Goal: Contribute content: Contribute content

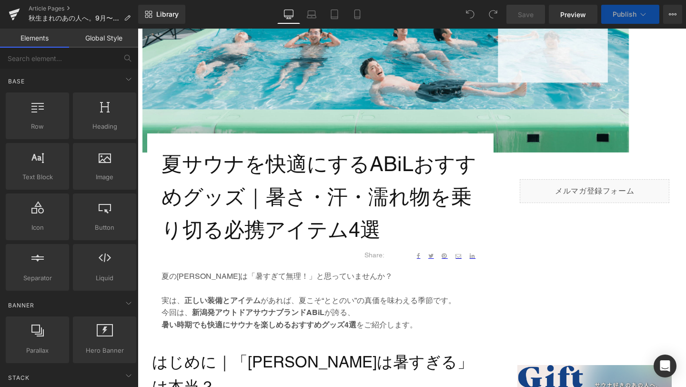
scroll to position [274, 0]
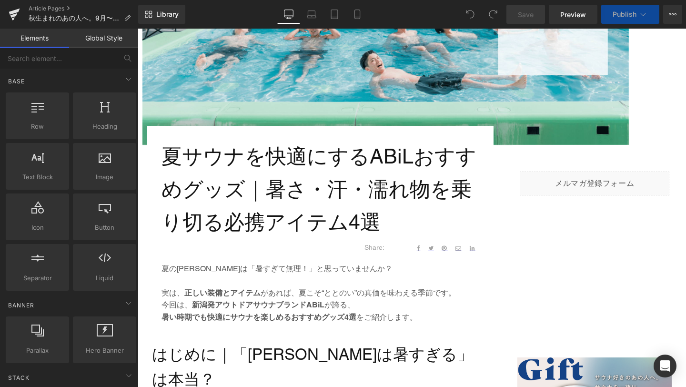
click at [380, 212] on h1 "夏サウナを快適にするABiLおすすめグッズ｜暑さ・汗・濡れ物を乗り切る必携アイテム4選" at bounding box center [320, 189] width 318 height 98
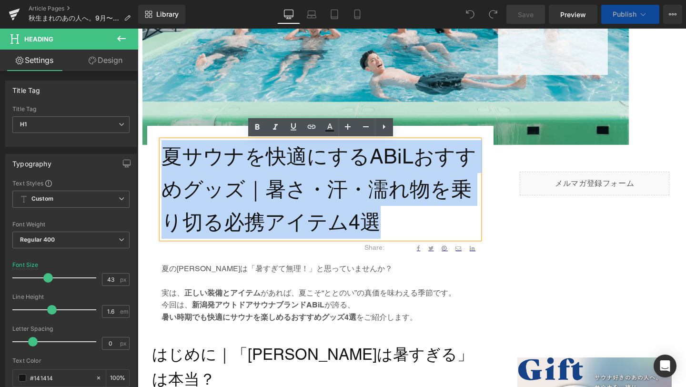
drag, startPoint x: 379, startPoint y: 220, endPoint x: 169, endPoint y: 150, distance: 222.0
click at [169, 150] on h1 "夏サウナを快適にするABiLおすすめグッズ｜暑さ・汗・濡れ物を乗り切る必携アイテム4選" at bounding box center [320, 189] width 318 height 98
paste div
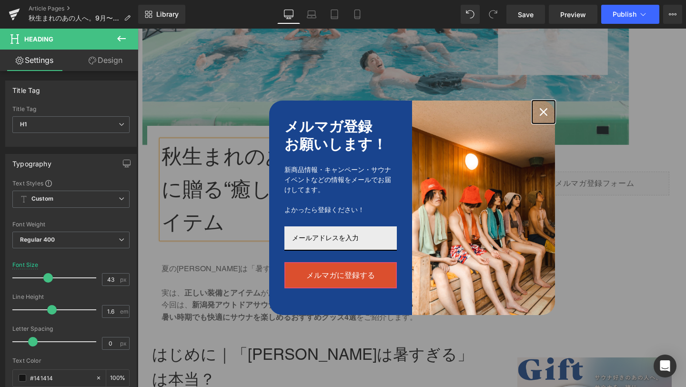
click at [549, 113] on div "Close" at bounding box center [543, 111] width 15 height 15
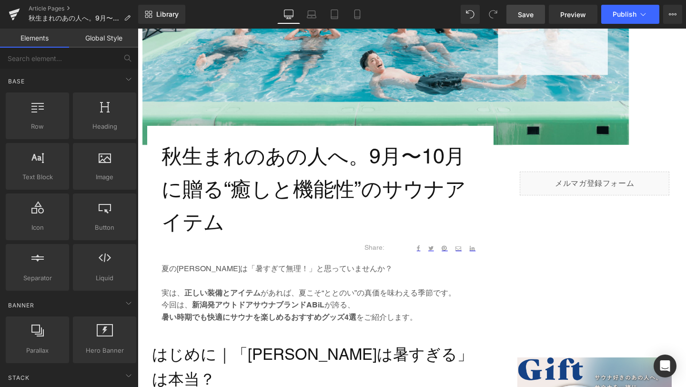
click at [529, 15] on span "Save" at bounding box center [526, 15] width 16 height 10
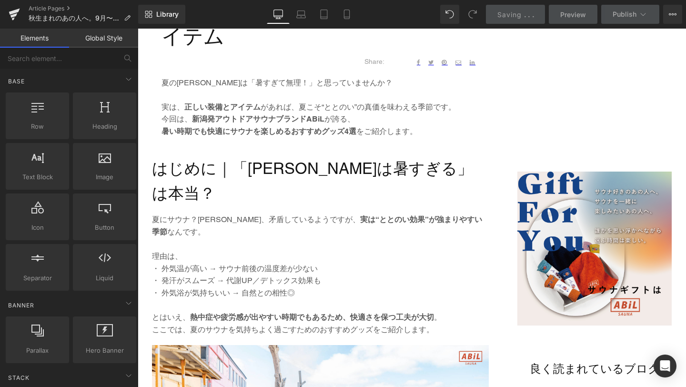
scroll to position [463, 0]
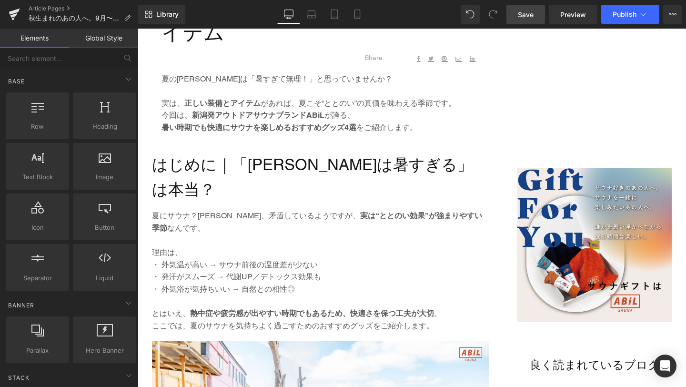
click at [206, 120] on p "今回は、 新潟発アウトドアサウナブランドABiL が誇る、" at bounding box center [320, 115] width 318 height 12
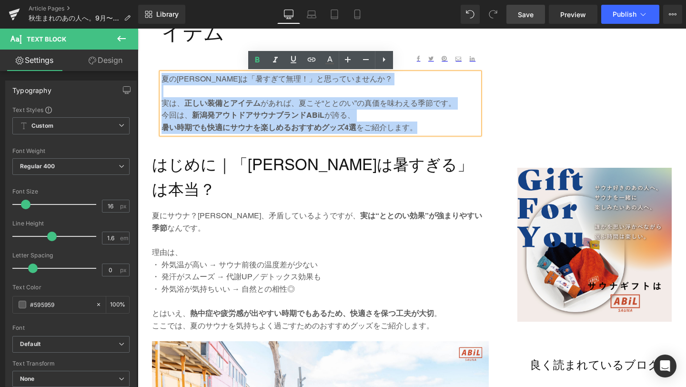
drag, startPoint x: 428, startPoint y: 131, endPoint x: 142, endPoint y: 73, distance: 291.1
click at [142, 73] on div "秋生まれのあの人へ。9月〜10月に贈る“癒しと機能性”のサウナアイテム Heading Text Block Share: Text Block Social…" at bounding box center [320, 44] width 365 height 178
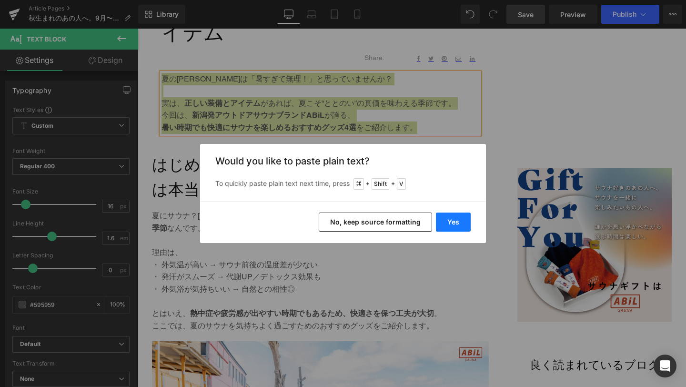
click at [442, 225] on button "Yes" at bounding box center [453, 221] width 35 height 19
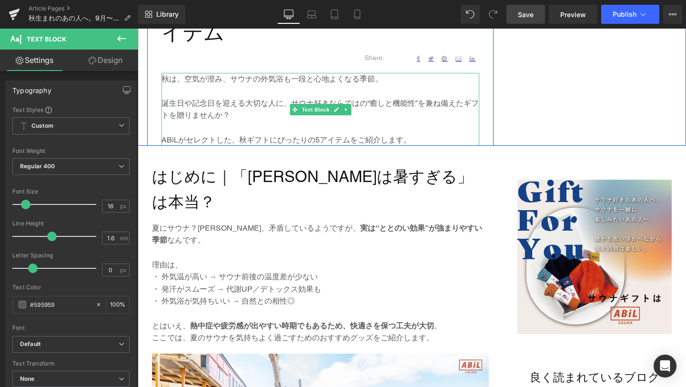
click at [358, 132] on p at bounding box center [320, 127] width 318 height 12
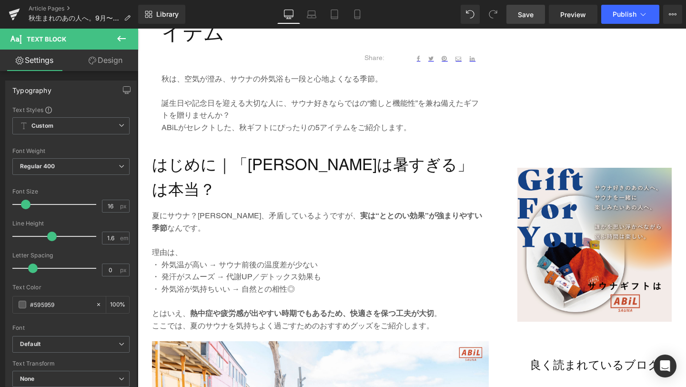
click at [532, 10] on span "Save" at bounding box center [526, 15] width 16 height 10
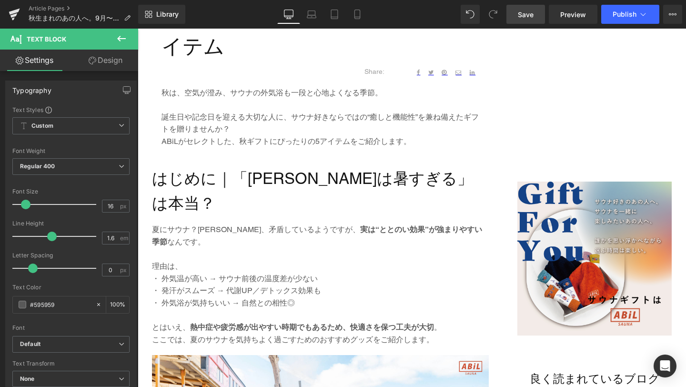
scroll to position [457, 0]
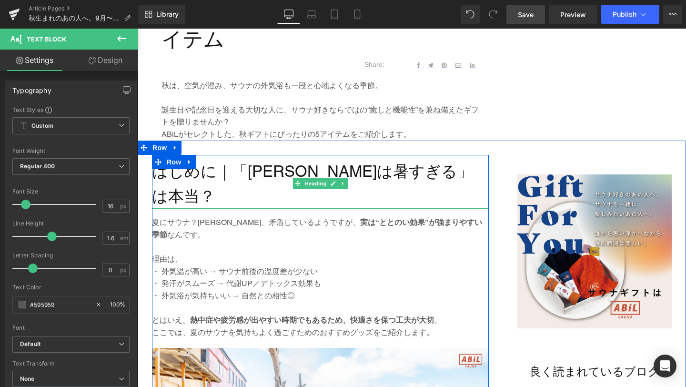
click at [430, 174] on h2 "はじめに｜「[PERSON_NAME]は暑すぎる」は本当？" at bounding box center [320, 184] width 337 height 50
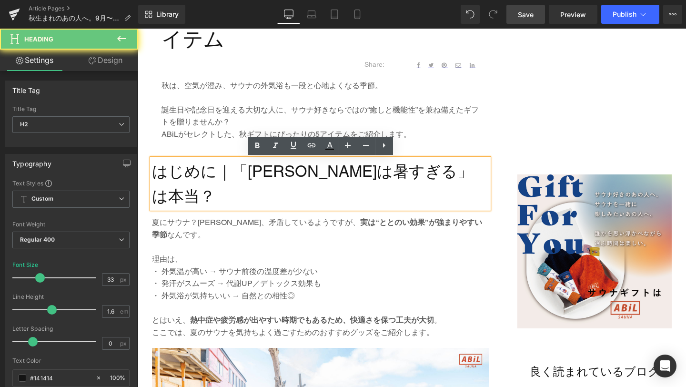
click at [469, 171] on h2 "はじめに｜「夏サウナは暑すぎる」は本当？" at bounding box center [320, 184] width 337 height 50
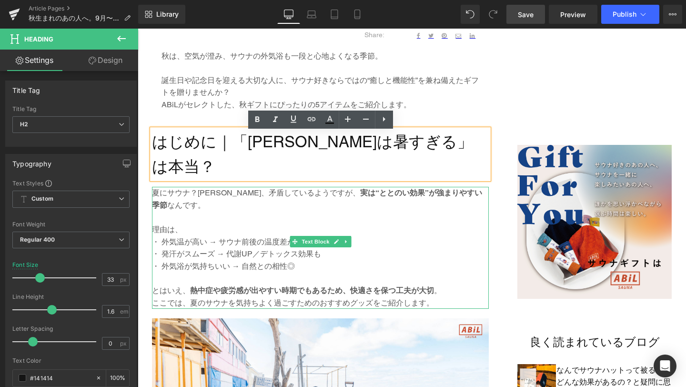
scroll to position [487, 0]
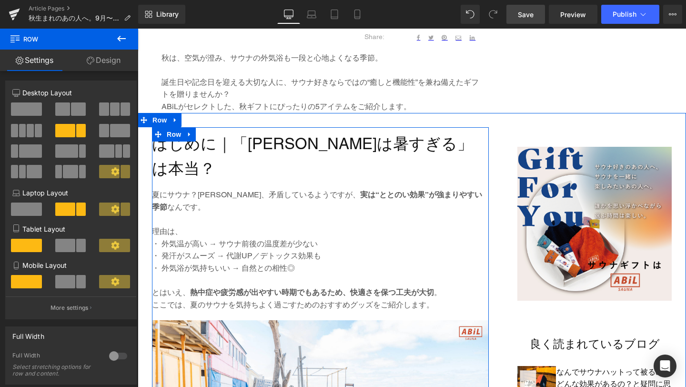
scroll to position [436, 0]
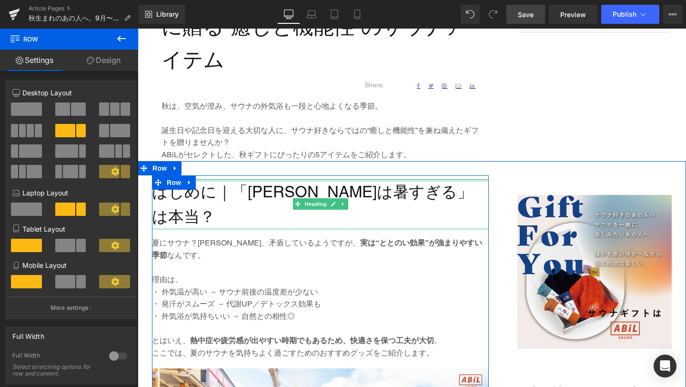
click at [422, 191] on h2 "はじめに｜「夏サウナは暑すぎる」は本当？" at bounding box center [320, 204] width 337 height 50
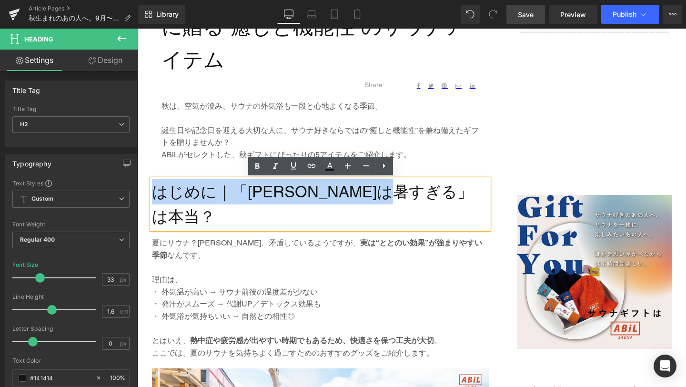
drag, startPoint x: 467, startPoint y: 191, endPoint x: 154, endPoint y: 195, distance: 313.4
click at [154, 195] on h2 "はじめに｜「夏サウナは暑すぎる」は本当？" at bounding box center [320, 204] width 337 height 50
paste div
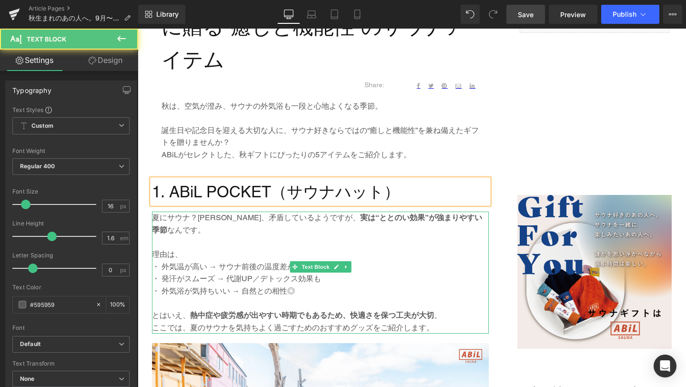
click at [277, 272] on p "・ 発汗がスムーズ → 代謝UP／デトックス効果も" at bounding box center [320, 278] width 337 height 12
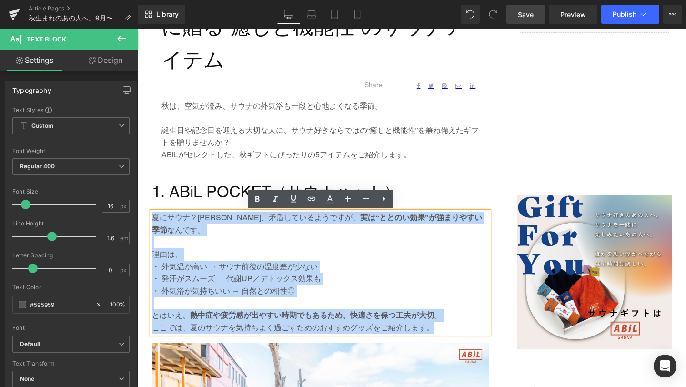
drag, startPoint x: 434, startPoint y: 314, endPoint x: 154, endPoint y: 216, distance: 296.7
click at [154, 216] on div "夏にサウナ？一見、矛盾しているようですが、 実は“ととのい効果”が強まりやすい季節 なんです。 理由は、 ・ 外気温が高い → サウナ前後の温度差が少ない ・…" at bounding box center [320, 272] width 337 height 122
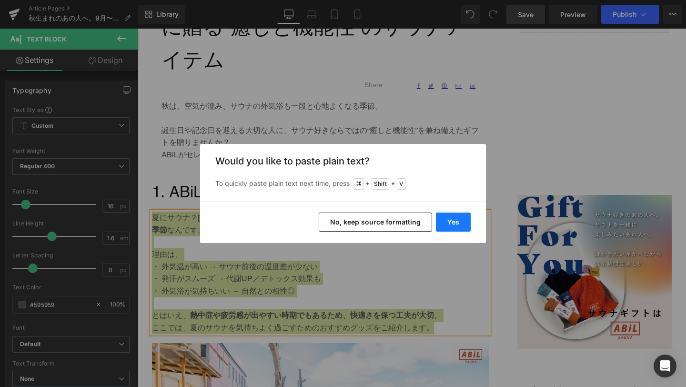
click at [459, 221] on button "Yes" at bounding box center [453, 221] width 35 height 19
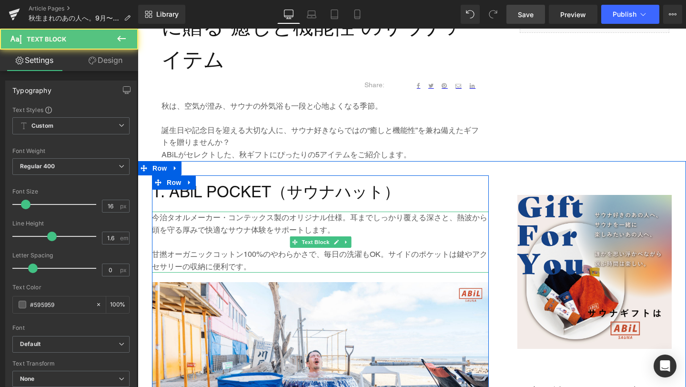
click at [349, 217] on p "今治タオルメーカー・コンテックス製のオリジナル仕様。耳までしっかり覆える深さと、熱波から頭を守る厚みで快適なサウナ体験をサポートします。" at bounding box center [320, 223] width 337 height 24
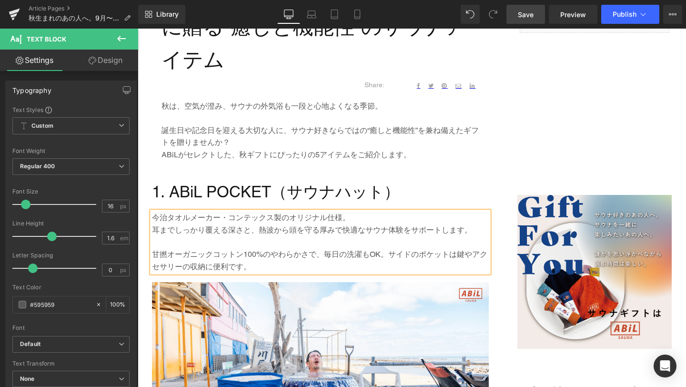
click at [391, 259] on p "甘撚オーガニックコットン100%のやわらかさで、毎日の洗濯もOK。サイドのポケットは鍵やアクセサリーの収納に便利です。" at bounding box center [320, 260] width 337 height 24
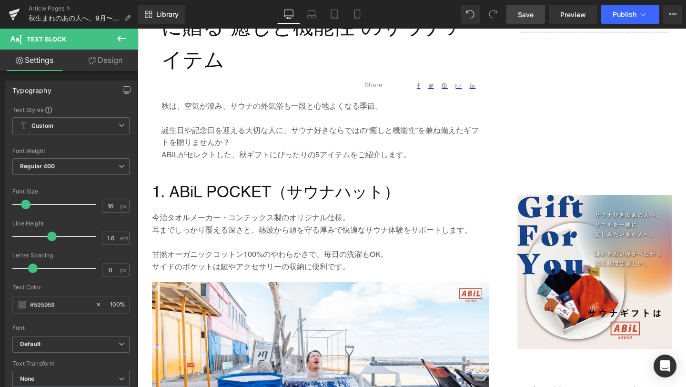
click at [535, 16] on link "Save" at bounding box center [525, 14] width 39 height 19
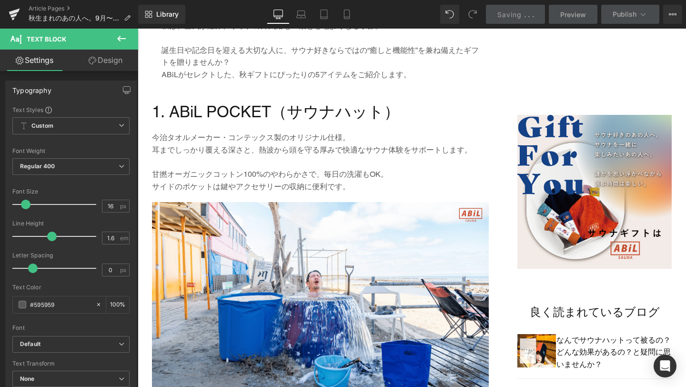
scroll to position [517, 0]
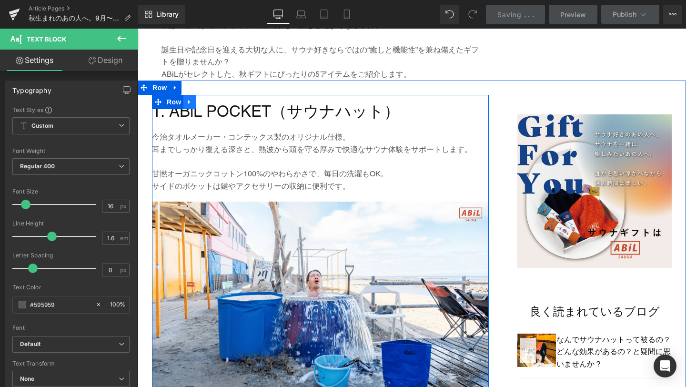
click at [192, 102] on icon at bounding box center [189, 101] width 7 height 7
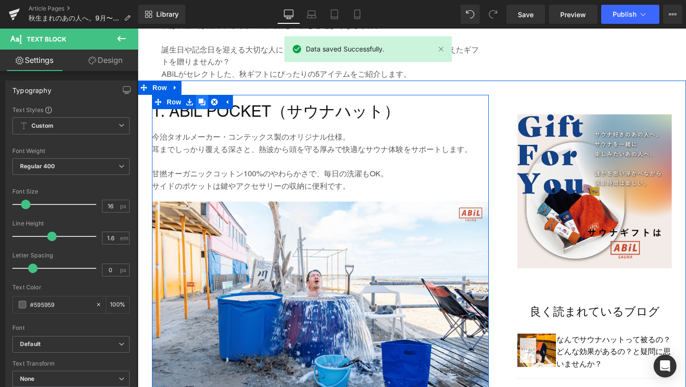
click at [201, 103] on icon at bounding box center [202, 102] width 7 height 7
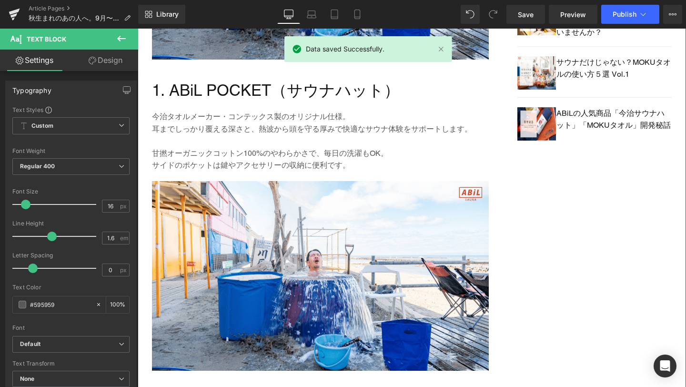
scroll to position [855, 0]
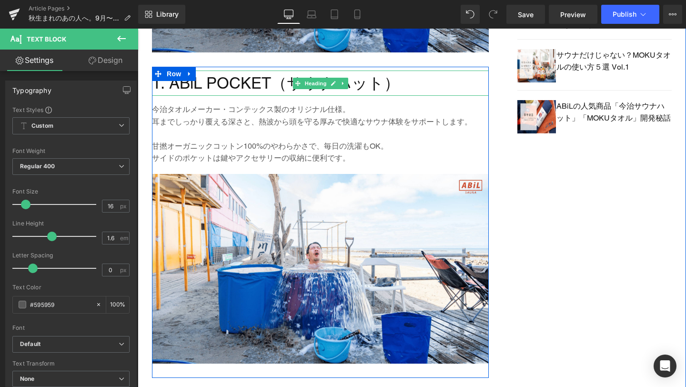
click at [267, 84] on h2 "1. ABiL POCKET（サウナハット）" at bounding box center [320, 82] width 337 height 25
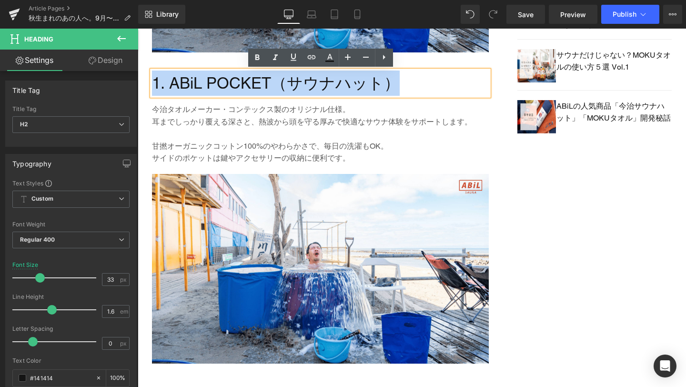
drag, startPoint x: 397, startPoint y: 80, endPoint x: 153, endPoint y: 84, distance: 244.4
click at [153, 84] on h2 "1. ABiL POCKET（サウナハット）" at bounding box center [320, 82] width 337 height 25
paste div
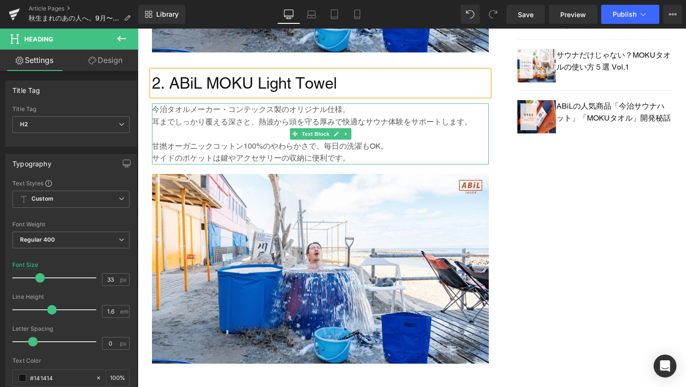
click at [266, 154] on p "サイドのポケットは鍵やアクセサリーの収納に便利です。" at bounding box center [320, 158] width 337 height 12
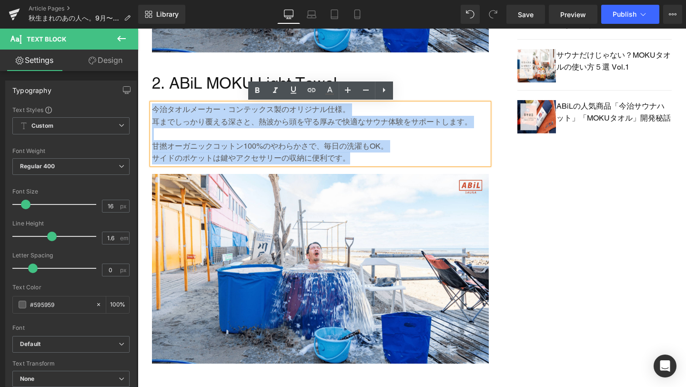
drag, startPoint x: 357, startPoint y: 162, endPoint x: 153, endPoint y: 108, distance: 210.8
click at [153, 108] on div "今治タオルメーカー・コンテックス製のオリジナル仕様。 耳までしっかり覆える深さと、熱波から頭を守る厚みで快適なサウナ体験をサポートします。 甘撚オーガニックコ…" at bounding box center [320, 133] width 337 height 61
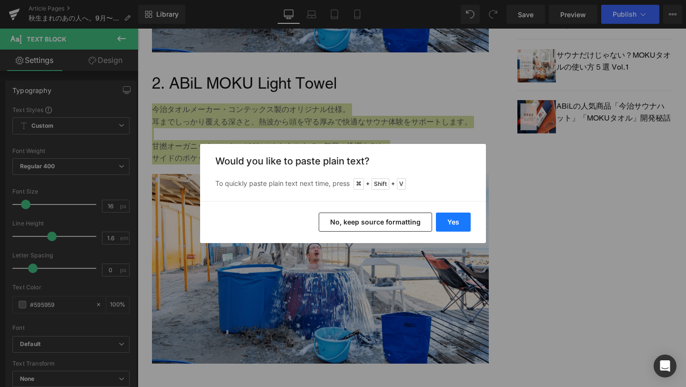
click at [444, 215] on button "Yes" at bounding box center [453, 221] width 35 height 19
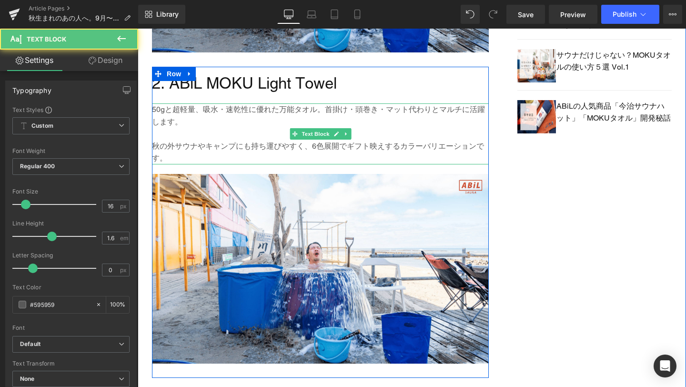
click at [325, 108] on p "50gと超軽量、吸水・速乾性に優れた万能タオル。首掛け・頭巻き・マット代わりとマルチに活躍します。" at bounding box center [320, 115] width 337 height 24
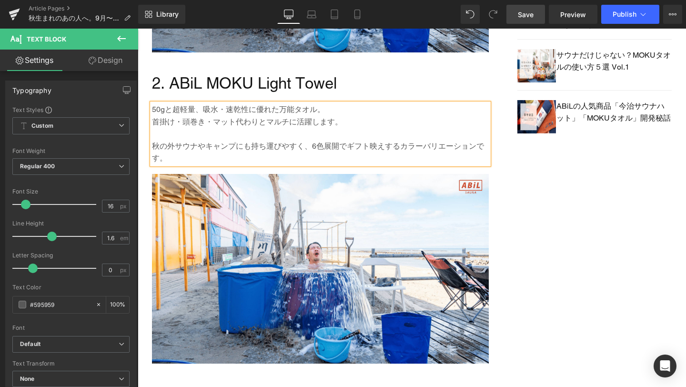
click at [533, 15] on span "Save" at bounding box center [526, 15] width 16 height 10
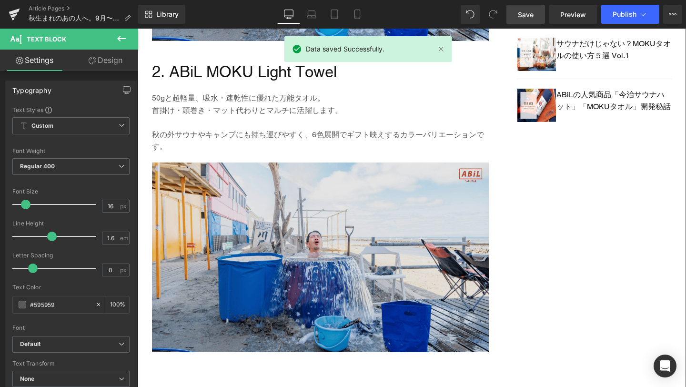
scroll to position [863, 0]
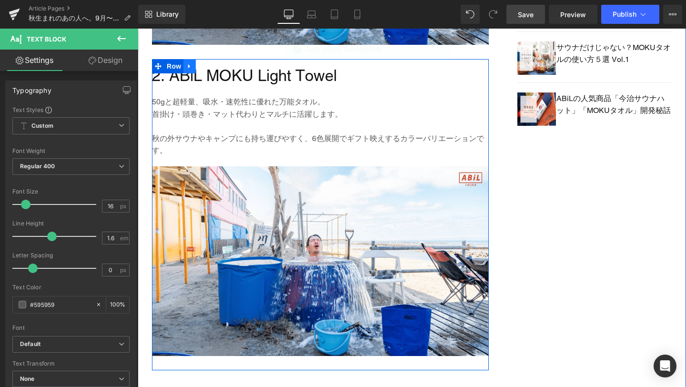
click at [193, 68] on link at bounding box center [189, 66] width 12 height 14
click at [200, 68] on icon at bounding box center [202, 66] width 7 height 7
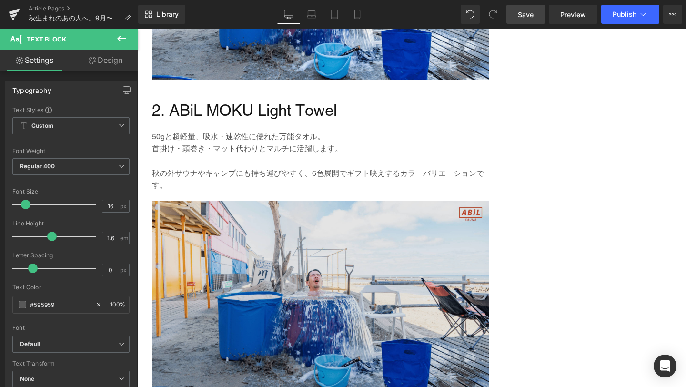
scroll to position [1130, 0]
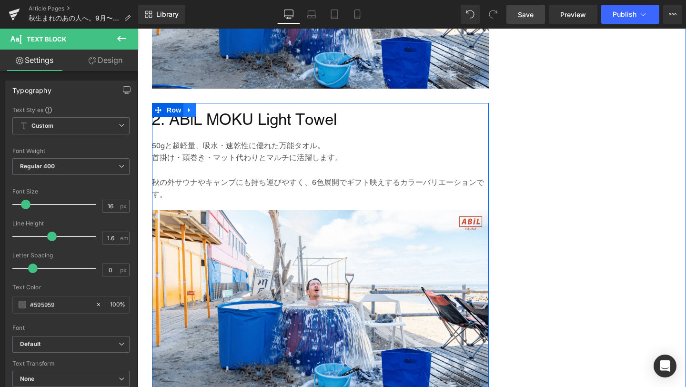
click at [189, 112] on icon at bounding box center [189, 109] width 7 height 7
click at [201, 112] on icon at bounding box center [202, 109] width 7 height 7
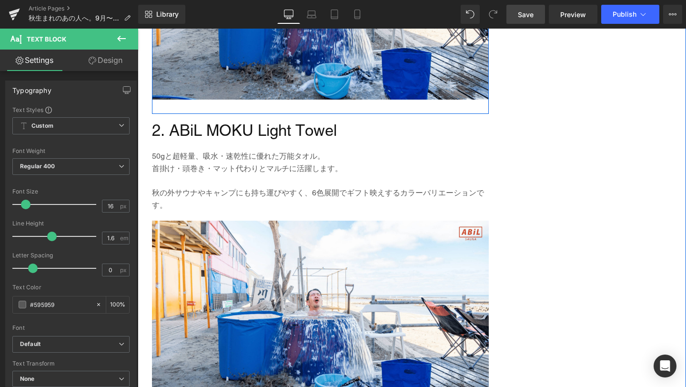
scroll to position [1477, 0]
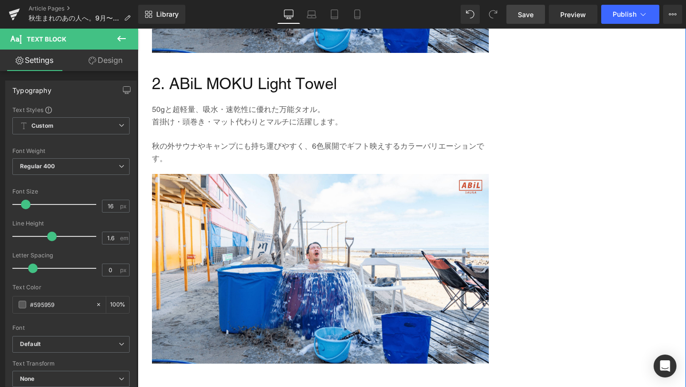
click at [331, 86] on div "2. ABiL MOKU Light Towel Heading" at bounding box center [320, 83] width 337 height 25
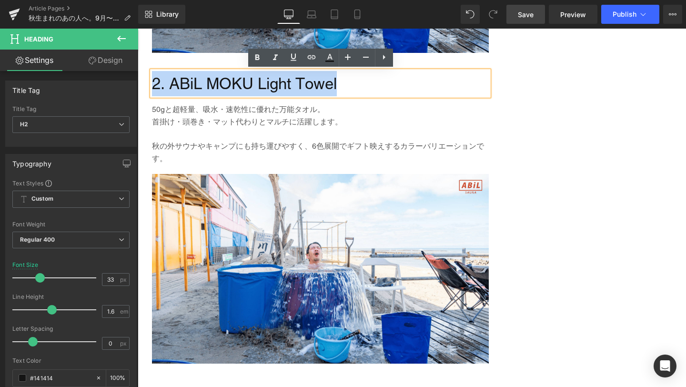
drag, startPoint x: 343, startPoint y: 84, endPoint x: 126, endPoint y: 86, distance: 217.7
paste div
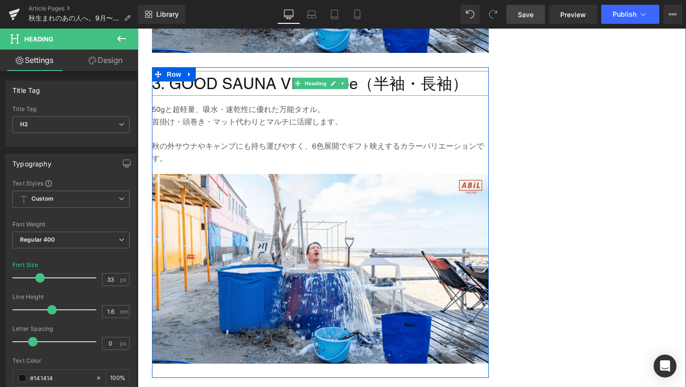
click at [421, 82] on h2 "3. GOOD SAUNA VIBES Tee（半袖・長袖）" at bounding box center [320, 83] width 337 height 25
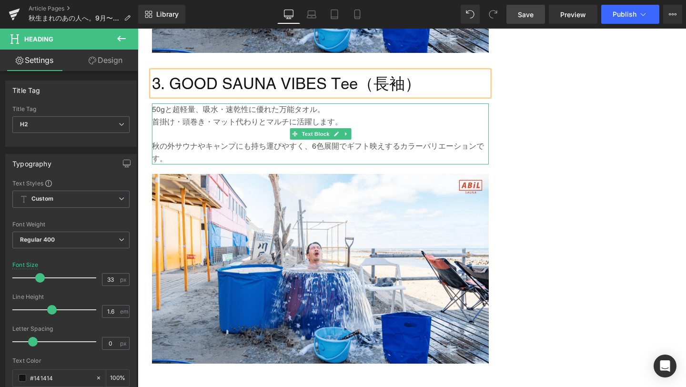
click at [261, 151] on p "秋の外サウナやキャンプにも持ち運びやすく、6色展開でギフト映えするカラーバリエーションです。" at bounding box center [320, 152] width 337 height 24
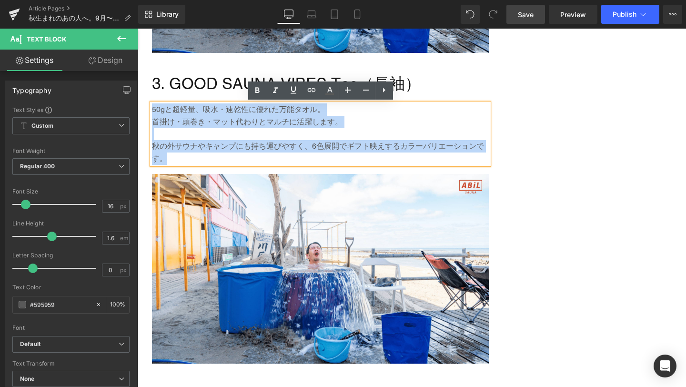
drag, startPoint x: 165, startPoint y: 160, endPoint x: 145, endPoint y: 114, distance: 49.5
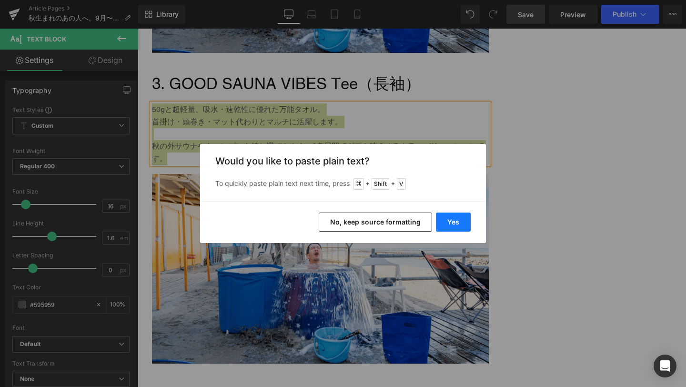
click at [443, 225] on button "Yes" at bounding box center [453, 221] width 35 height 19
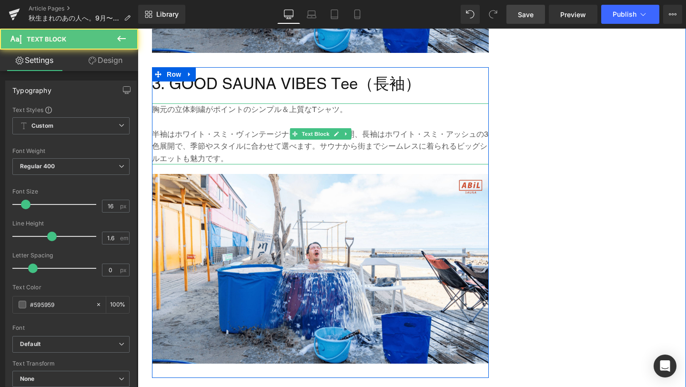
click at [291, 155] on p "半袖はホワイト・スミ・ヴィンテージナチュラルの3色展開、長袖はホワイト・スミ・アッシュの3色展開で、季節やスタイルに合わせて選べます。サウナから街までシームレ…" at bounding box center [320, 146] width 337 height 37
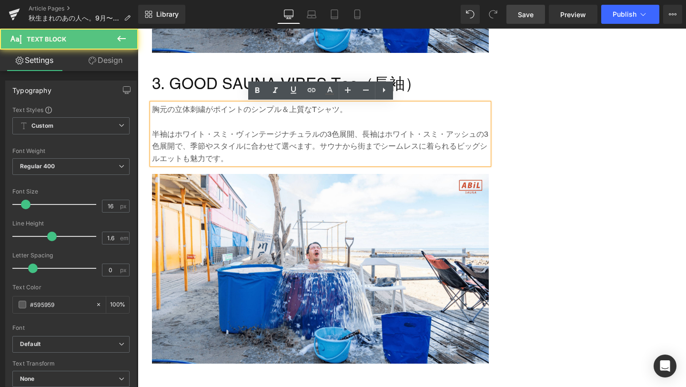
click at [364, 134] on p "半袖はホワイト・スミ・ヴィンテージナチュラルの3色展開、長袖はホワイト・スミ・アッシュの3色展開で、季節やスタイルに合わせて選べます。サウナから街までシームレ…" at bounding box center [320, 146] width 337 height 37
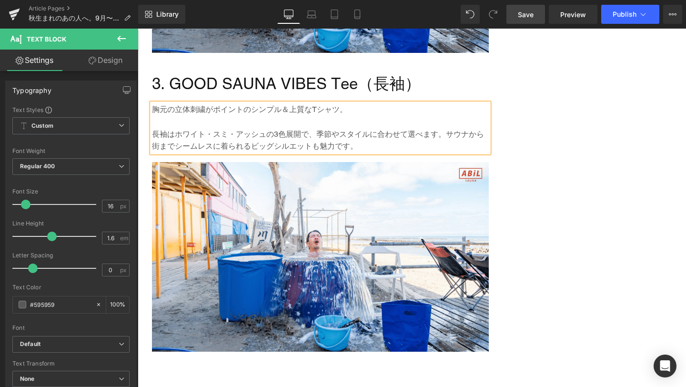
click at [447, 132] on p "長袖はホワイト・スミ・アッシュの3色展開で、季節やスタイルに合わせて選べます。サウナから街までシームレスに着られるビッグシルエットも魅力です。" at bounding box center [320, 140] width 337 height 24
click at [516, 11] on link "Save" at bounding box center [525, 14] width 39 height 19
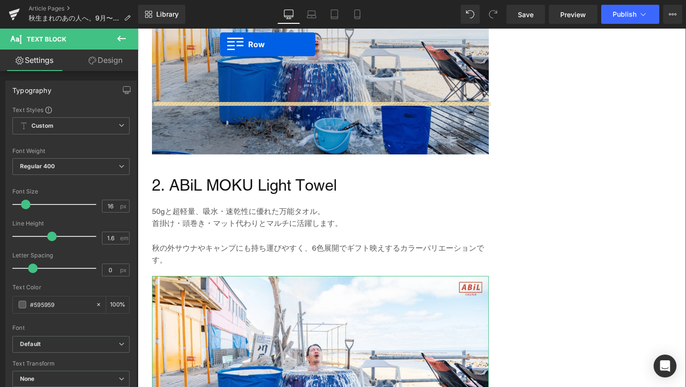
scroll to position [1007, 0]
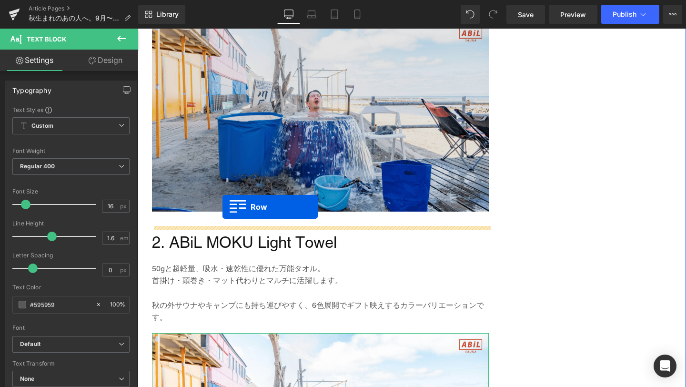
drag, startPoint x: 161, startPoint y: 229, endPoint x: 222, endPoint y: 206, distance: 65.8
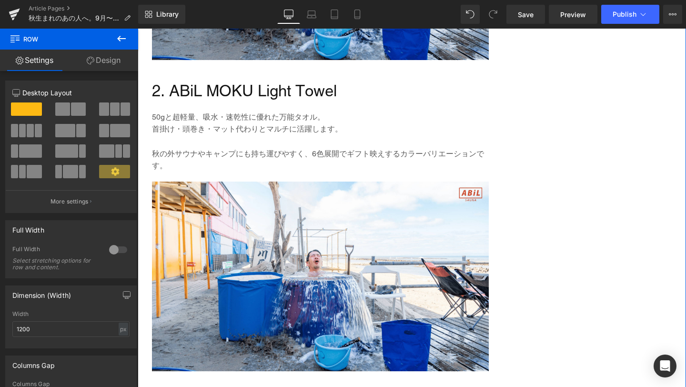
scroll to position [1465, 0]
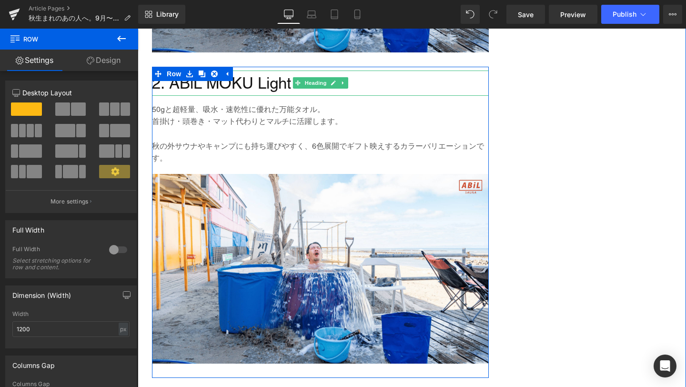
click at [288, 88] on h2 "2. ABiL MOKU Light Towel" at bounding box center [320, 82] width 337 height 25
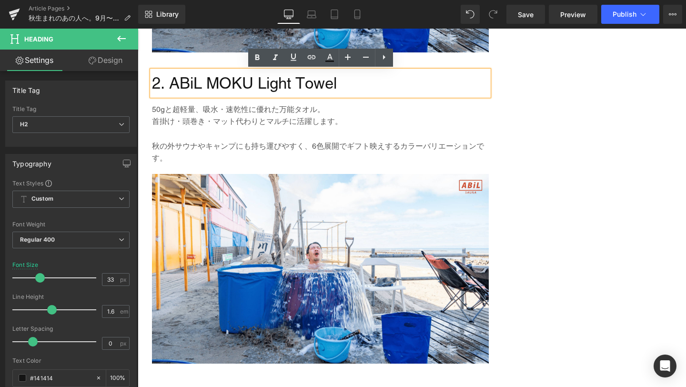
drag, startPoint x: 338, startPoint y: 86, endPoint x: 152, endPoint y: 81, distance: 186.3
click at [152, 81] on h2 "2. ABiL MOKU Light Towel" at bounding box center [320, 82] width 337 height 25
paste div
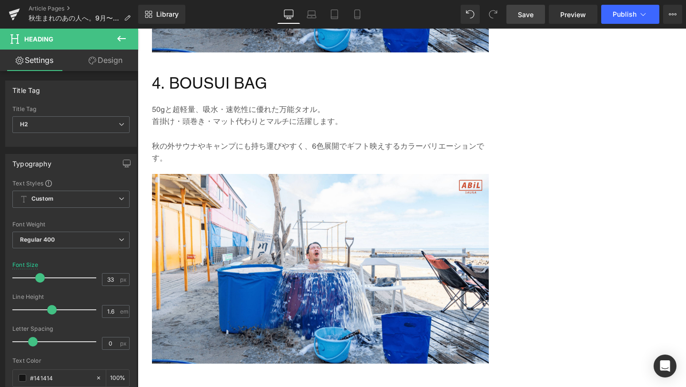
click at [532, 18] on span "Save" at bounding box center [526, 15] width 16 height 10
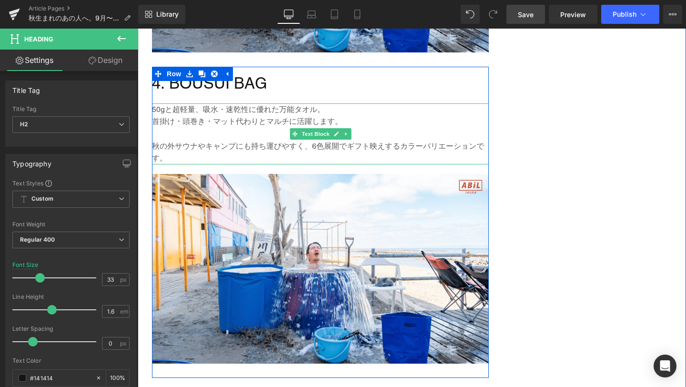
click at [179, 154] on p "秋の外サウナやキャンプにも持ち運びやすく、6色展開でギフト映えするカラーバリエーションです。" at bounding box center [320, 152] width 337 height 24
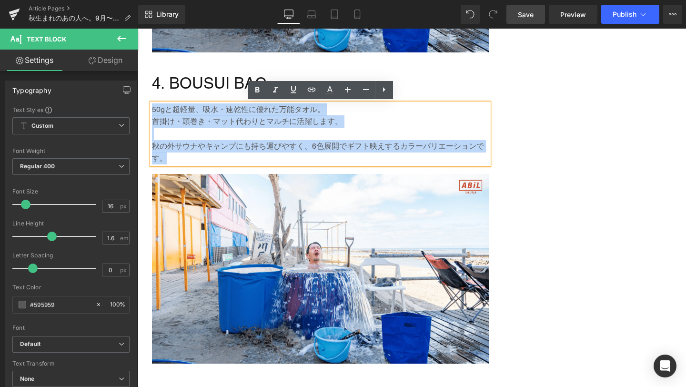
drag, startPoint x: 164, startPoint y: 158, endPoint x: 153, endPoint y: 109, distance: 50.4
click at [153, 109] on div "50gと超軽量、吸水・速乾性に優れた万能タオル。 首掛け・頭巻き・マット代わりとマルチに活躍します。 秋の外サウナやキャンプにも持ち運びやすく、6色展開でギフ…" at bounding box center [320, 133] width 337 height 61
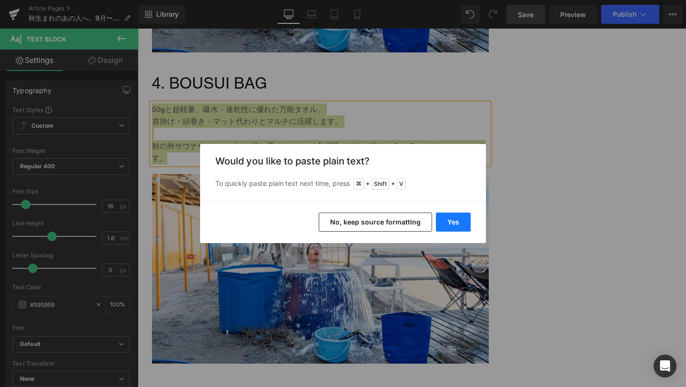
click at [444, 221] on button "Yes" at bounding box center [453, 221] width 35 height 19
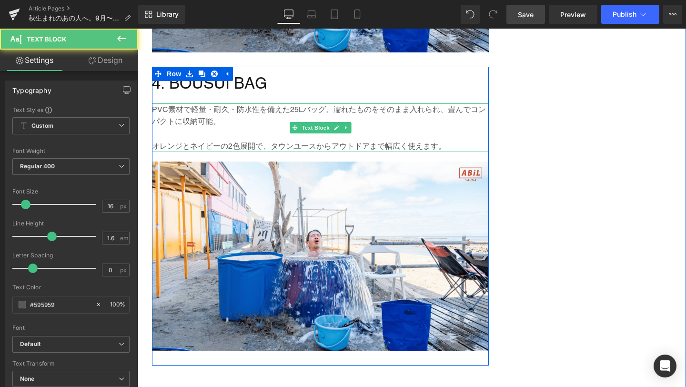
click at [331, 109] on p "PVC素材で軽量・耐久・防水性を備えた25Lバッグ。濡れたものをそのまま入れられ、畳んでコンパクトに収納可能。" at bounding box center [320, 115] width 337 height 24
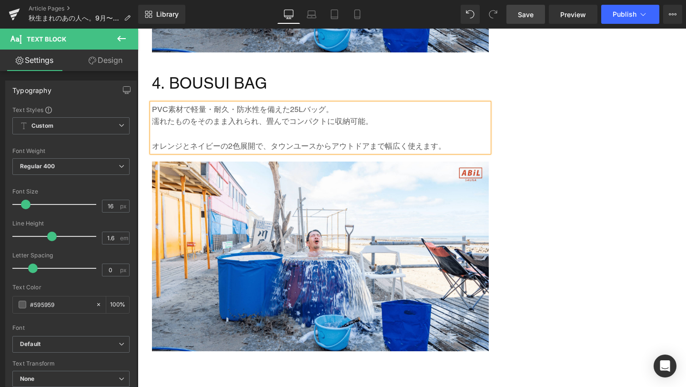
click at [531, 18] on span "Save" at bounding box center [526, 15] width 16 height 10
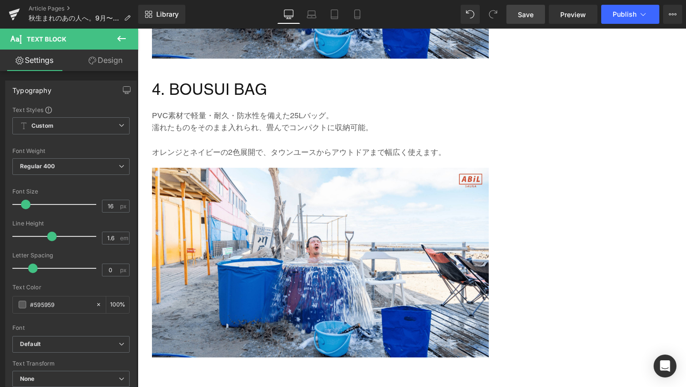
scroll to position [1455, 0]
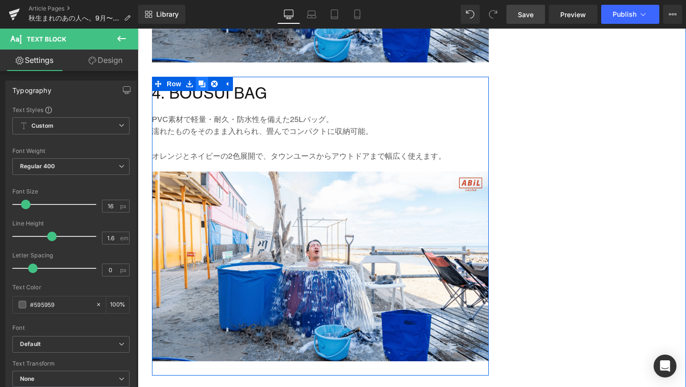
click at [206, 87] on link at bounding box center [202, 84] width 12 height 14
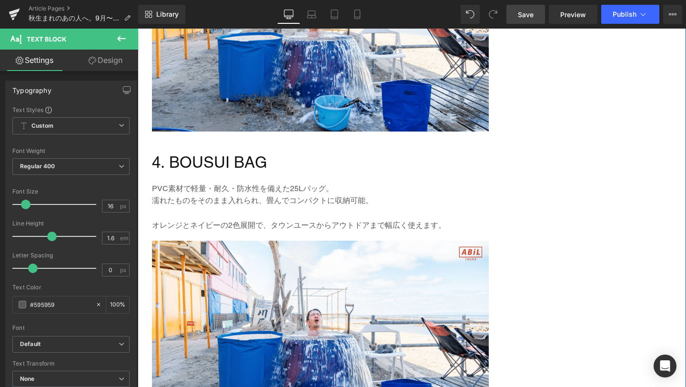
scroll to position [1715, 0]
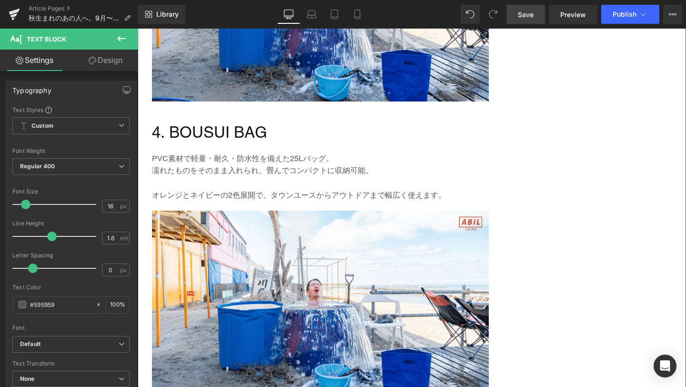
click at [267, 132] on h2 "4. BOUSUI BAG" at bounding box center [320, 132] width 337 height 25
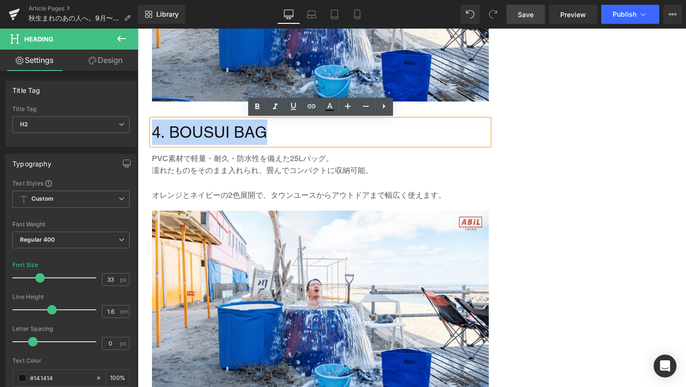
drag, startPoint x: 267, startPoint y: 132, endPoint x: 154, endPoint y: 130, distance: 112.9
click at [154, 130] on h2 "4. BOUSUI BAG" at bounding box center [320, 132] width 337 height 25
paste div
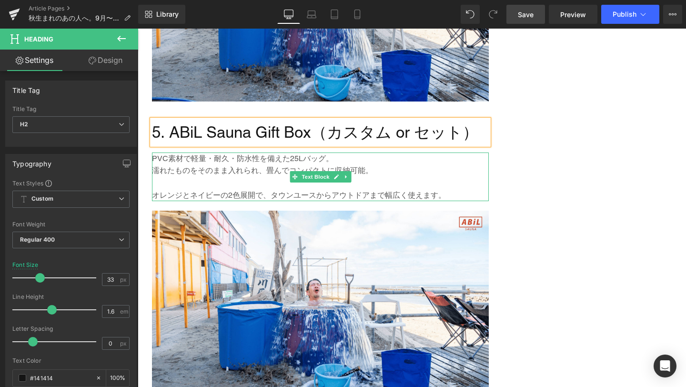
click at [175, 159] on p "PVC素材で軽量・耐久・防水性を備えた25Lバッグ。" at bounding box center [320, 158] width 337 height 12
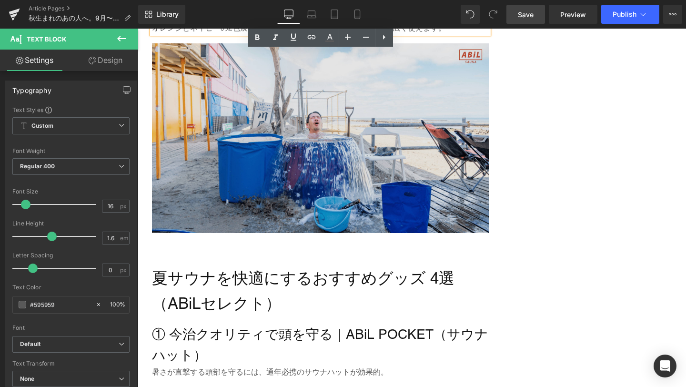
scroll to position [1887, 0]
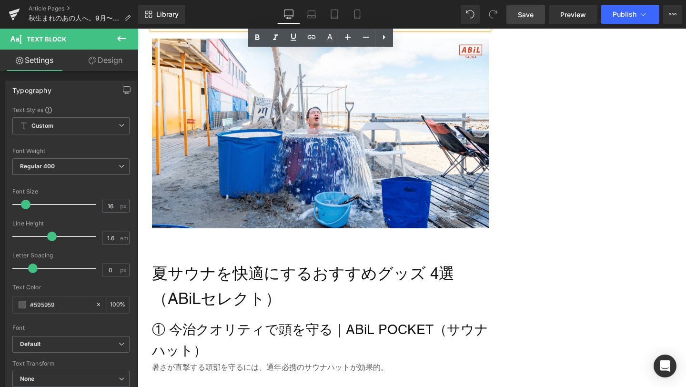
click at [527, 20] on link "Save" at bounding box center [525, 14] width 39 height 19
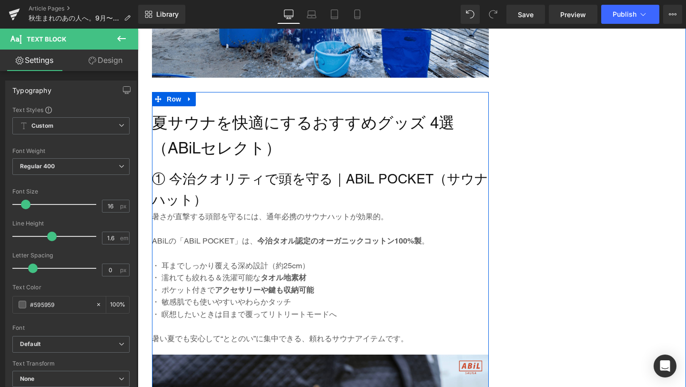
scroll to position [2038, 0]
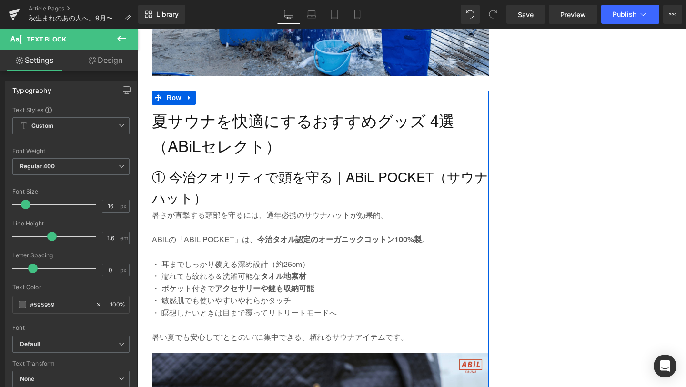
click at [197, 103] on div at bounding box center [320, 97] width 337 height 14
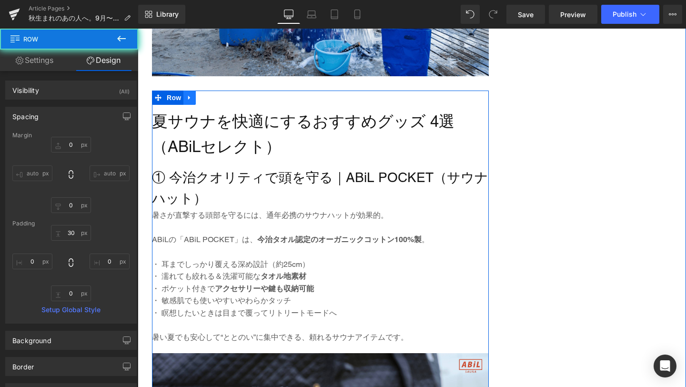
click at [192, 100] on icon at bounding box center [189, 97] width 7 height 7
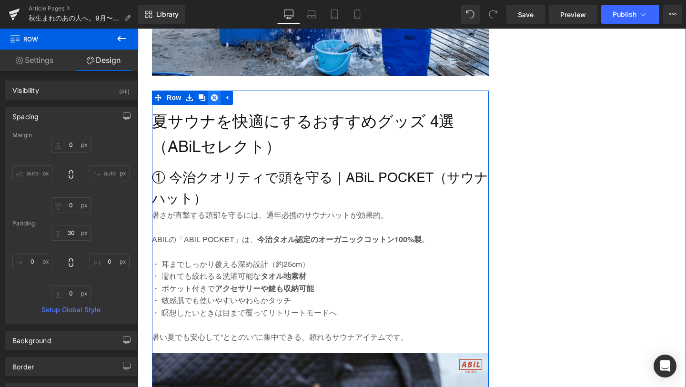
click at [212, 100] on icon at bounding box center [214, 97] width 7 height 7
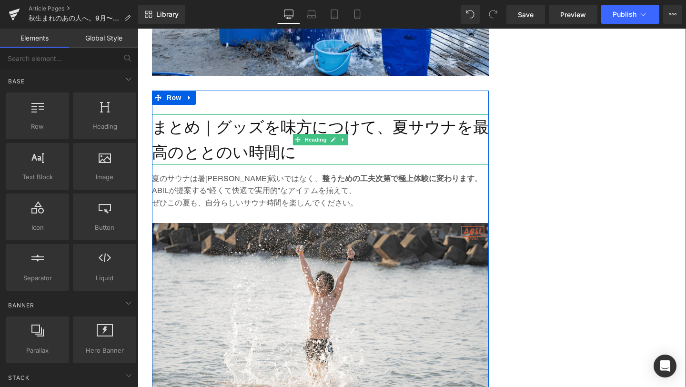
click at [194, 126] on h2 "まとめ｜グッズを味方につけて、夏サウナを最高のととのい時間に" at bounding box center [320, 139] width 337 height 50
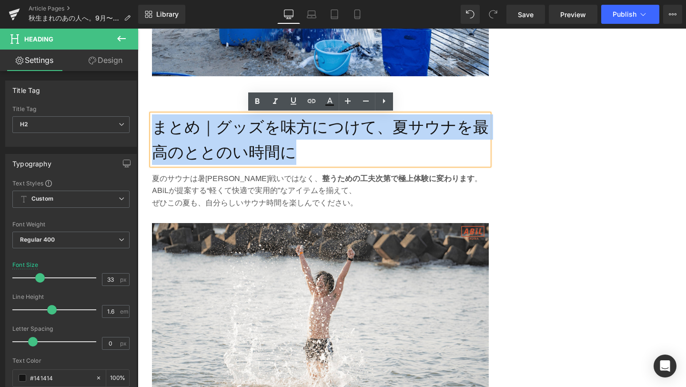
drag, startPoint x: 295, startPoint y: 149, endPoint x: 156, endPoint y: 125, distance: 141.6
click at [156, 125] on h2 "まとめ｜グッズを味方につけて、夏サウナを最高のととのい時間に" at bounding box center [320, 139] width 337 height 50
paste div
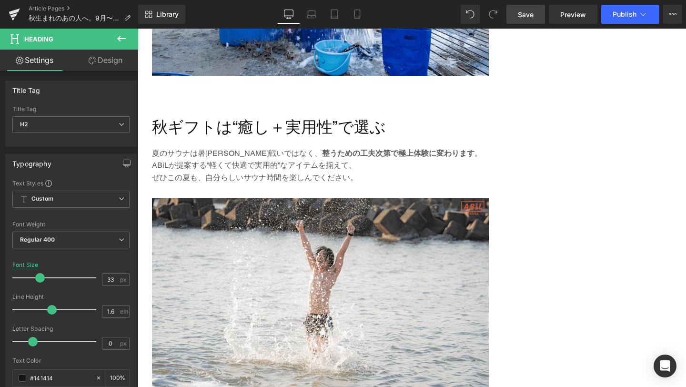
click at [529, 13] on span "Save" at bounding box center [526, 15] width 16 height 10
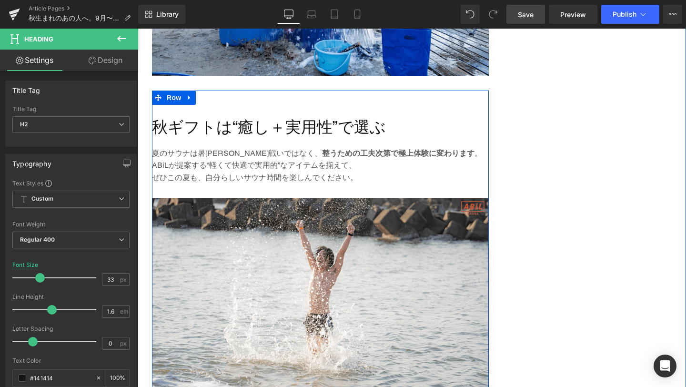
click at [301, 181] on p "ぜひこの夏も、自分らしいサウナ時間を楽しんでください。" at bounding box center [320, 177] width 337 height 12
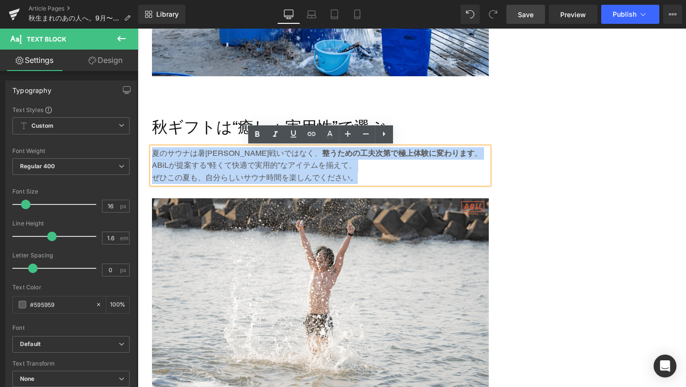
drag, startPoint x: 359, startPoint y: 176, endPoint x: 155, endPoint y: 153, distance: 205.6
click at [155, 153] on div "夏のサウナは暑さとの戦いではなく、 整うための工夫次第で極上体験に変わります 。 ABiLが提案する“軽くて快適で実用的”なアイテムを揃えて、 ぜひこの夏も、…" at bounding box center [320, 165] width 337 height 37
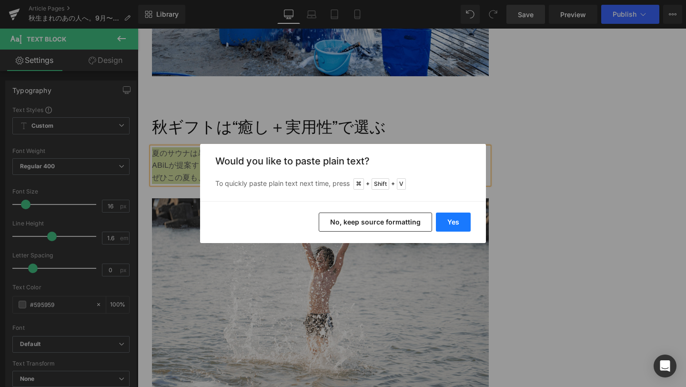
drag, startPoint x: 461, startPoint y: 221, endPoint x: 323, endPoint y: 192, distance: 141.0
click at [461, 221] on button "Yes" at bounding box center [453, 221] width 35 height 19
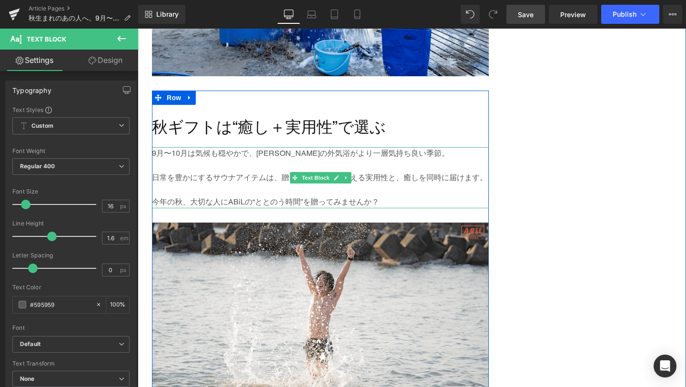
click at [335, 189] on p at bounding box center [320, 190] width 337 height 12
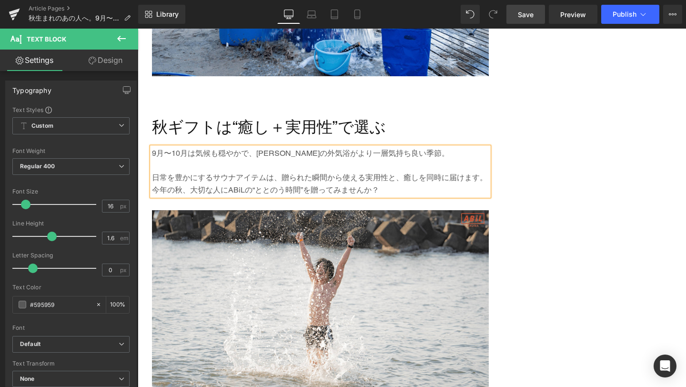
click at [520, 20] on link "Save" at bounding box center [525, 14] width 39 height 19
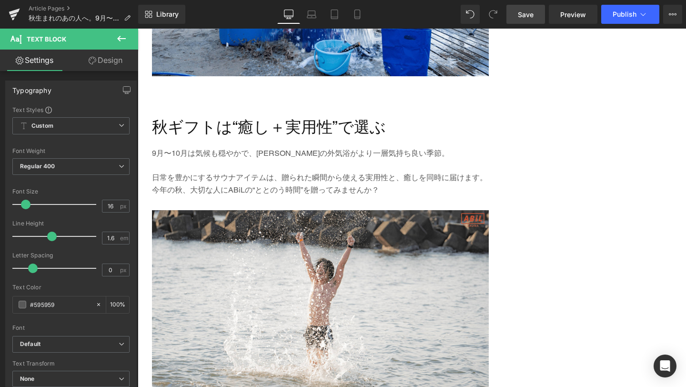
click at [520, 20] on link "Save" at bounding box center [525, 14] width 39 height 19
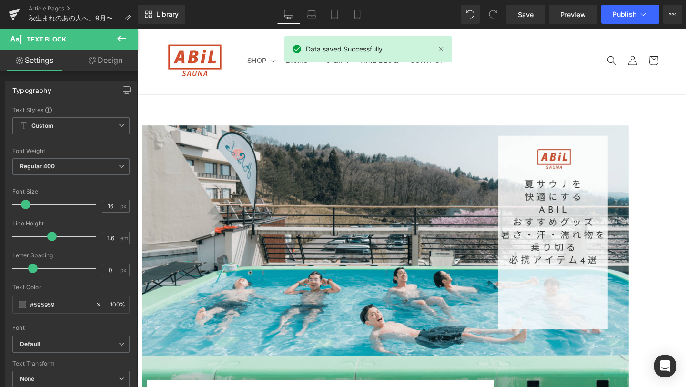
scroll to position [0, 0]
